Goal: Task Accomplishment & Management: Use online tool/utility

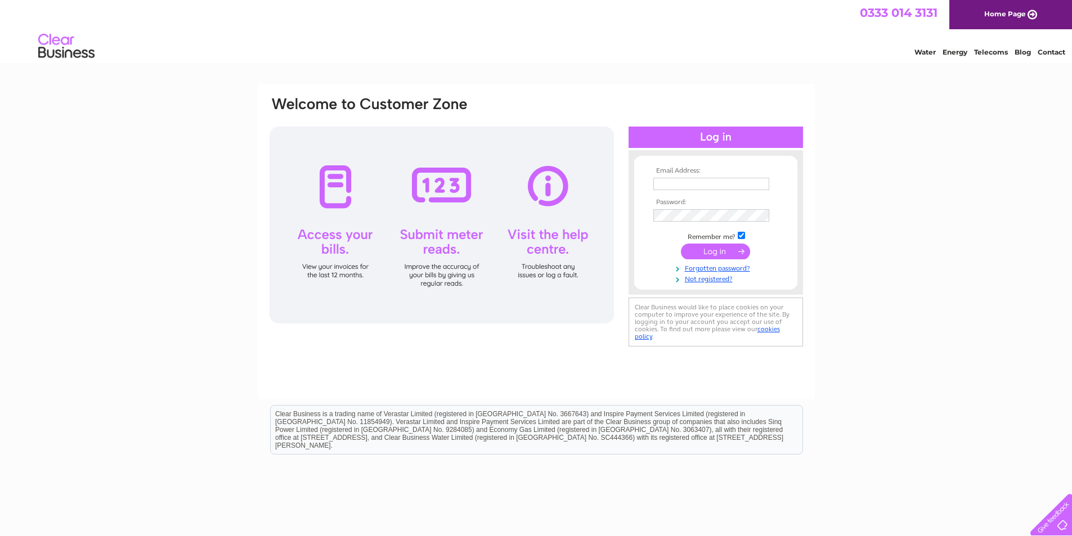
type input "[EMAIL_ADDRESS][PERSON_NAME][DOMAIN_NAME]"
click at [735, 254] on input "submit" at bounding box center [715, 252] width 69 height 16
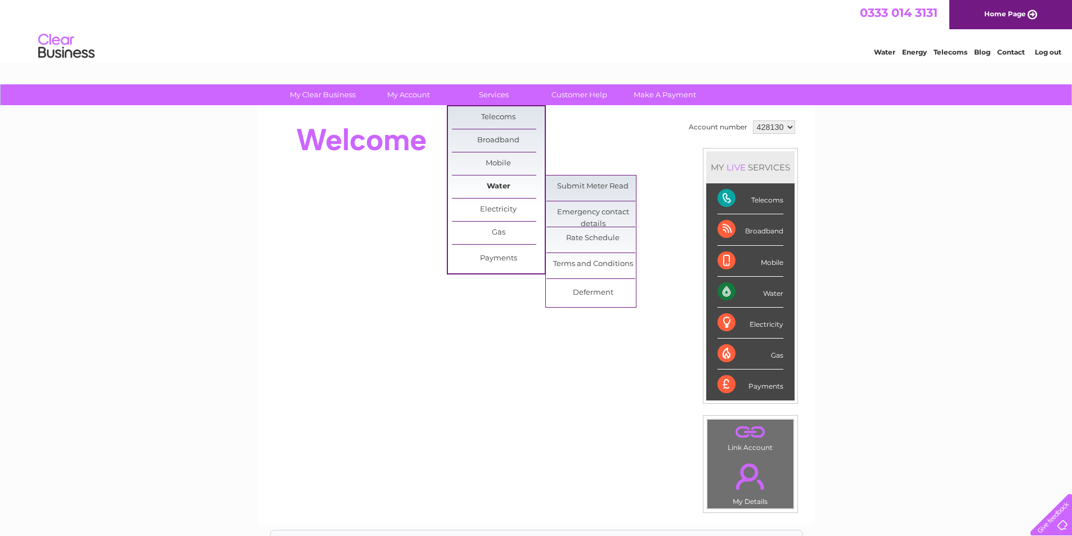
click at [481, 186] on link "Water" at bounding box center [498, 187] width 93 height 23
click at [588, 195] on link "Submit Meter Read" at bounding box center [592, 187] width 93 height 23
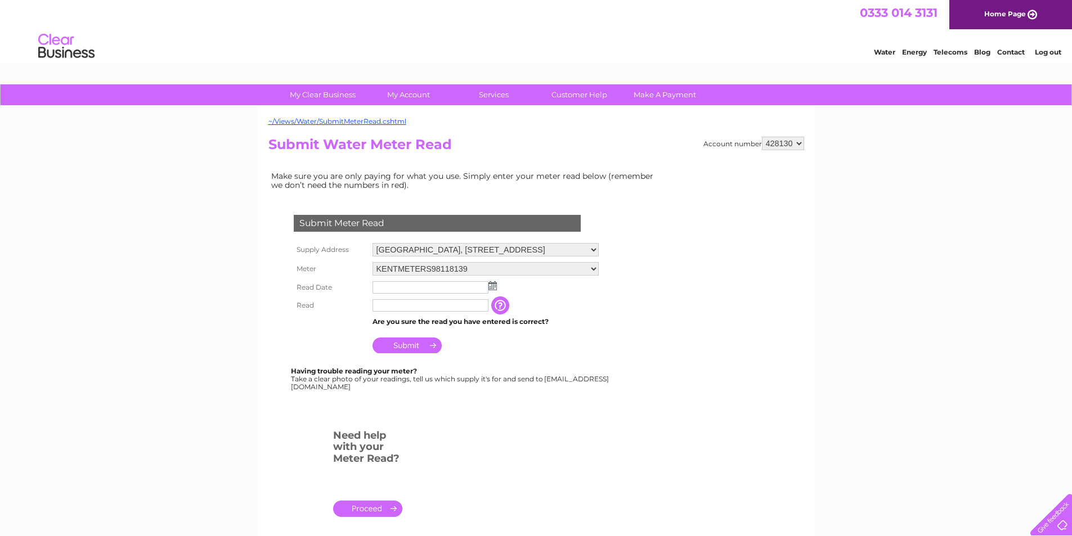
click at [494, 286] on img at bounding box center [492, 285] width 8 height 9
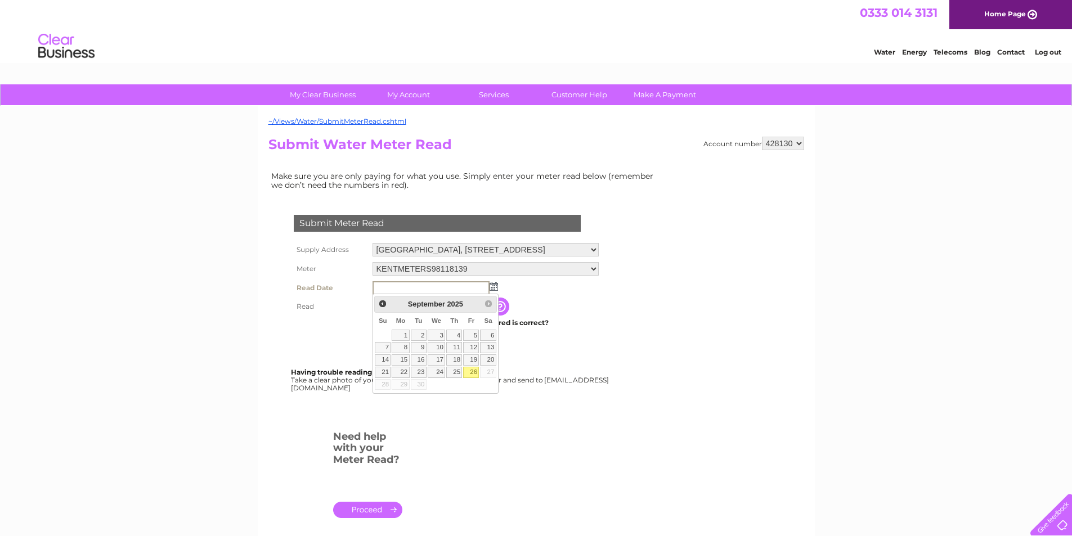
click at [471, 370] on link "26" at bounding box center [471, 372] width 16 height 11
type input "2025/09/26"
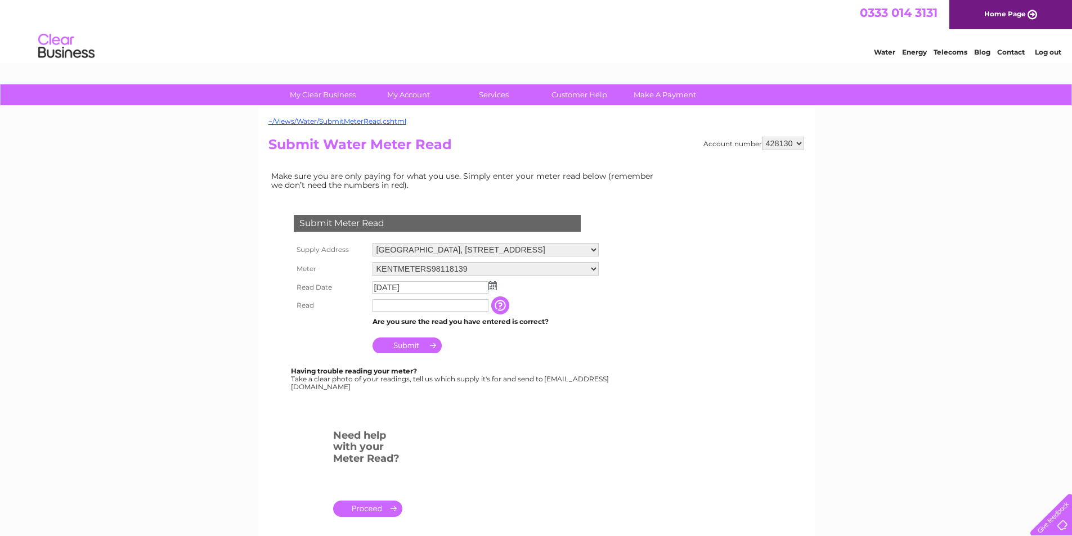
click at [429, 309] on input "text" at bounding box center [430, 305] width 116 height 12
type input "8951"
click at [413, 344] on input "Submit" at bounding box center [406, 347] width 69 height 16
